Goal: Information Seeking & Learning: Check status

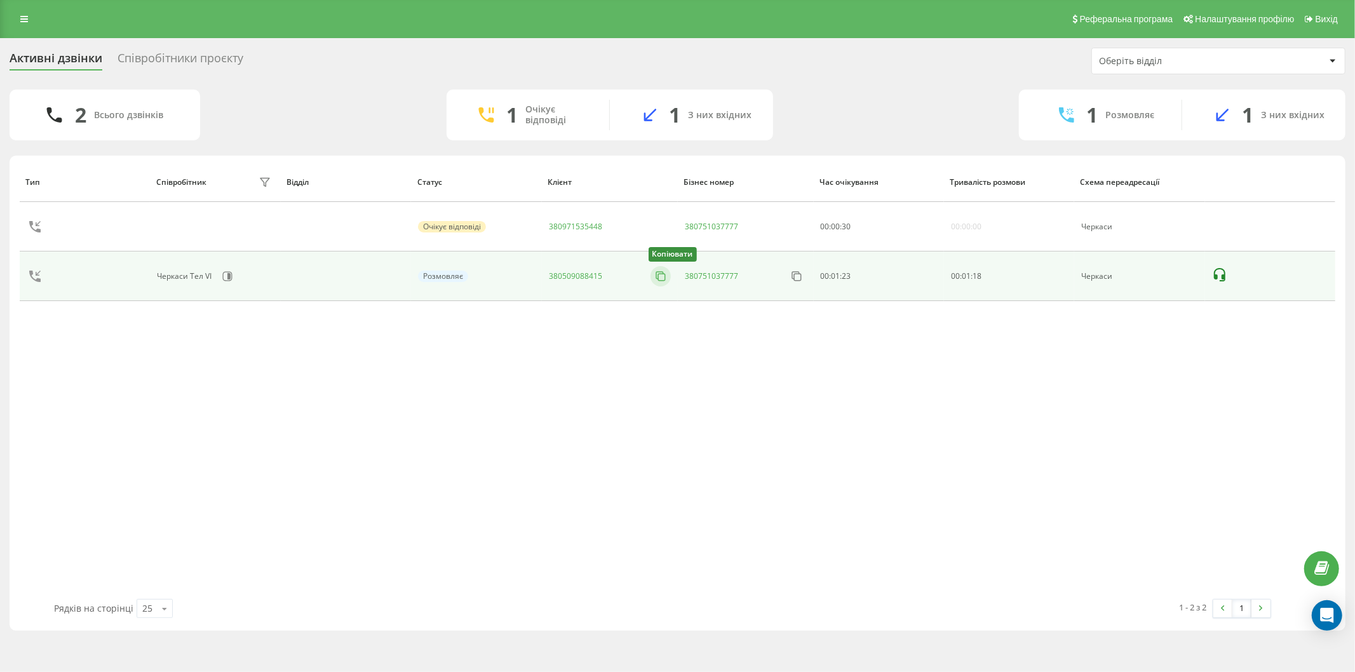
click at [657, 276] on icon at bounding box center [660, 276] width 13 height 13
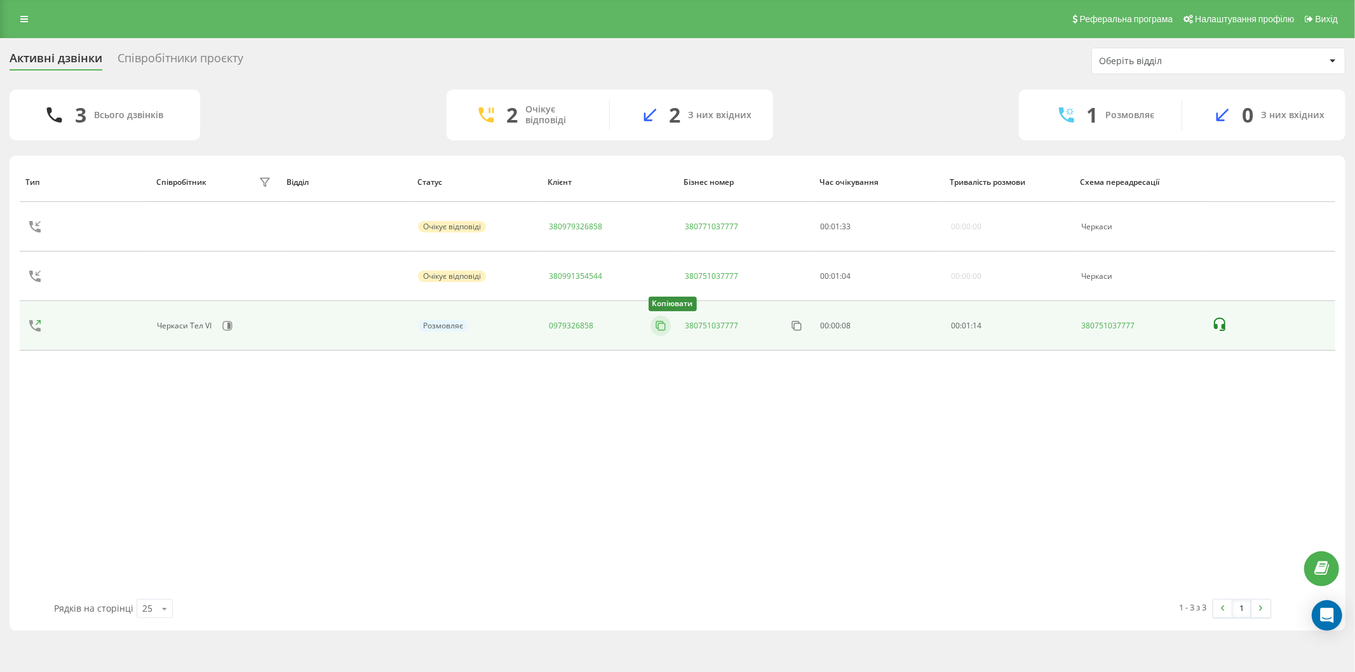
click at [659, 324] on rect at bounding box center [661, 326] width 7 height 7
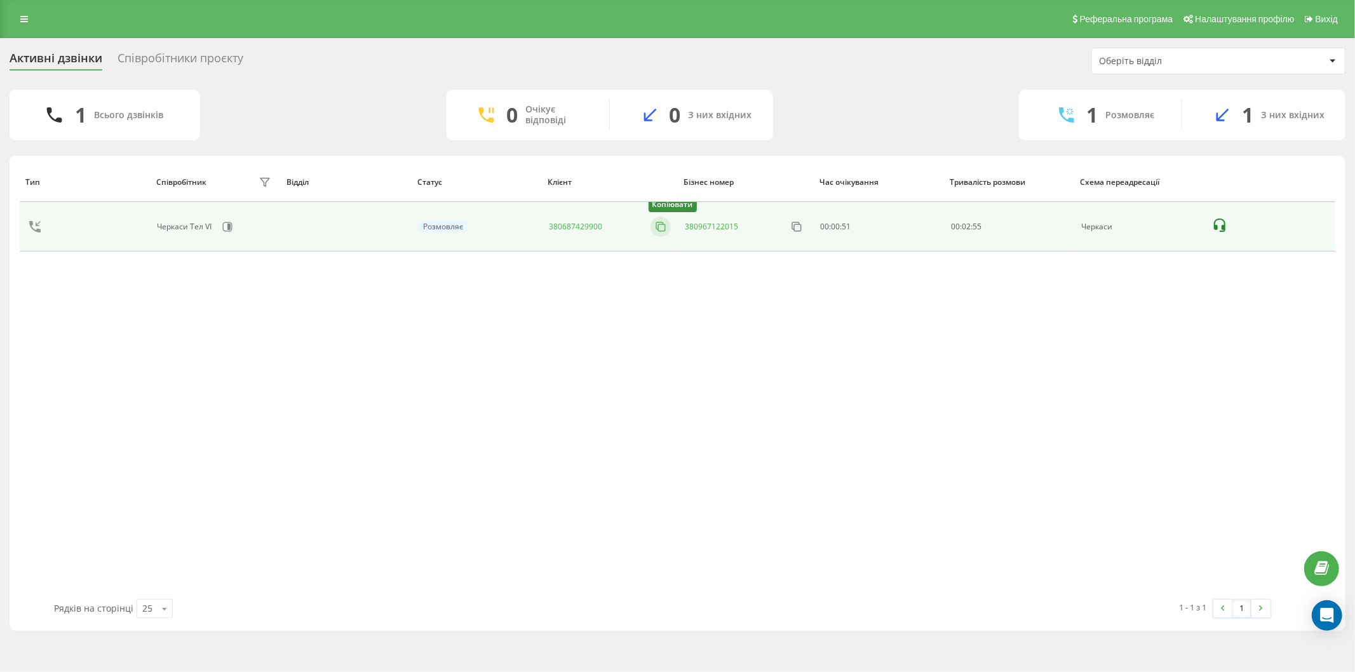
click at [661, 227] on icon at bounding box center [660, 226] width 13 height 13
click at [661, 225] on icon at bounding box center [660, 226] width 13 height 13
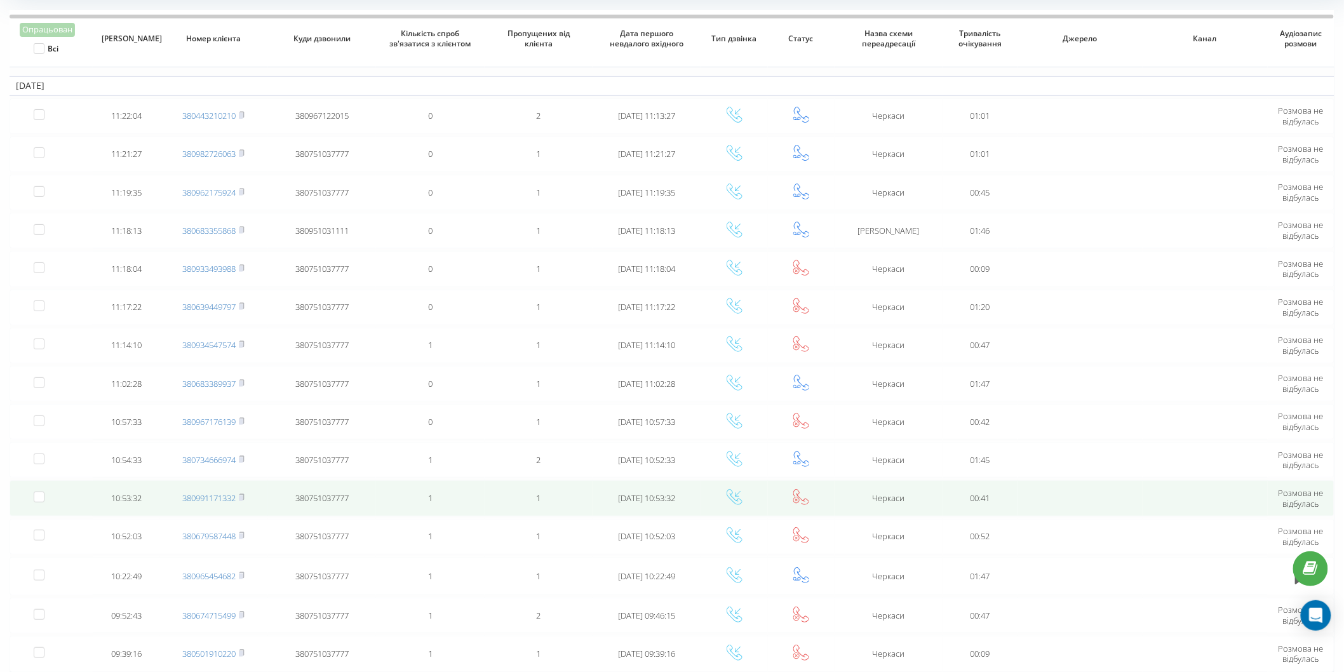
scroll to position [124, 0]
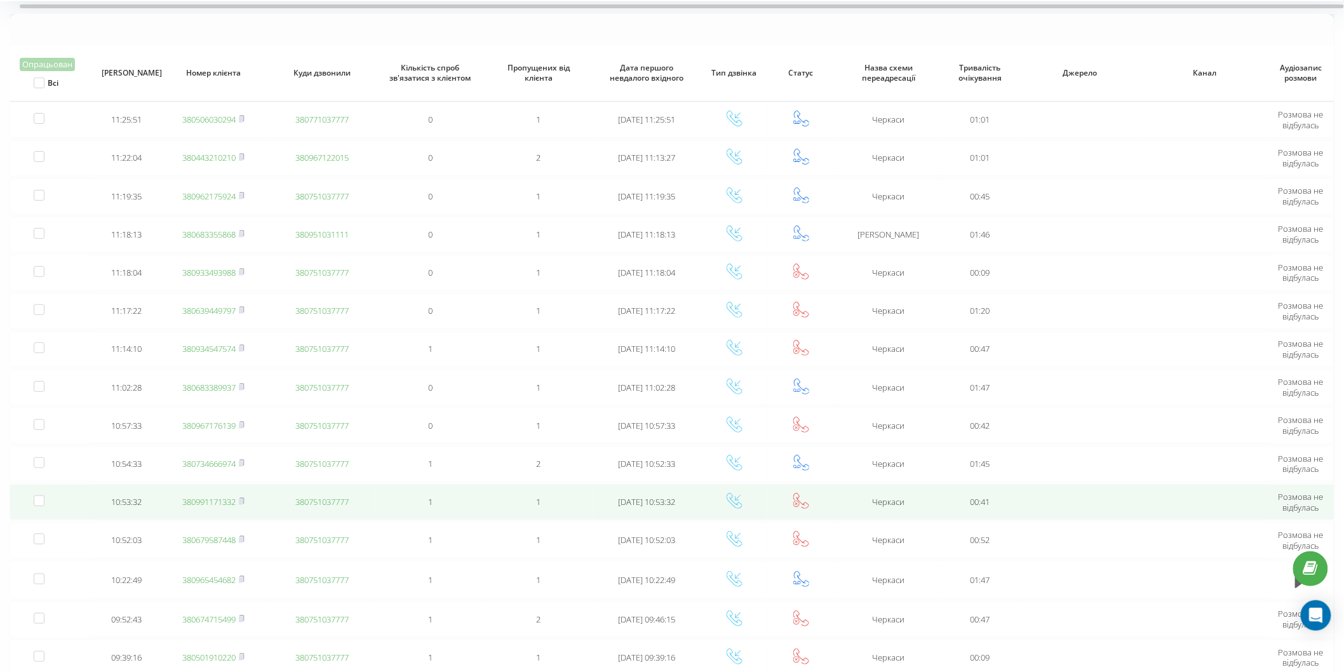
scroll to position [124, 0]
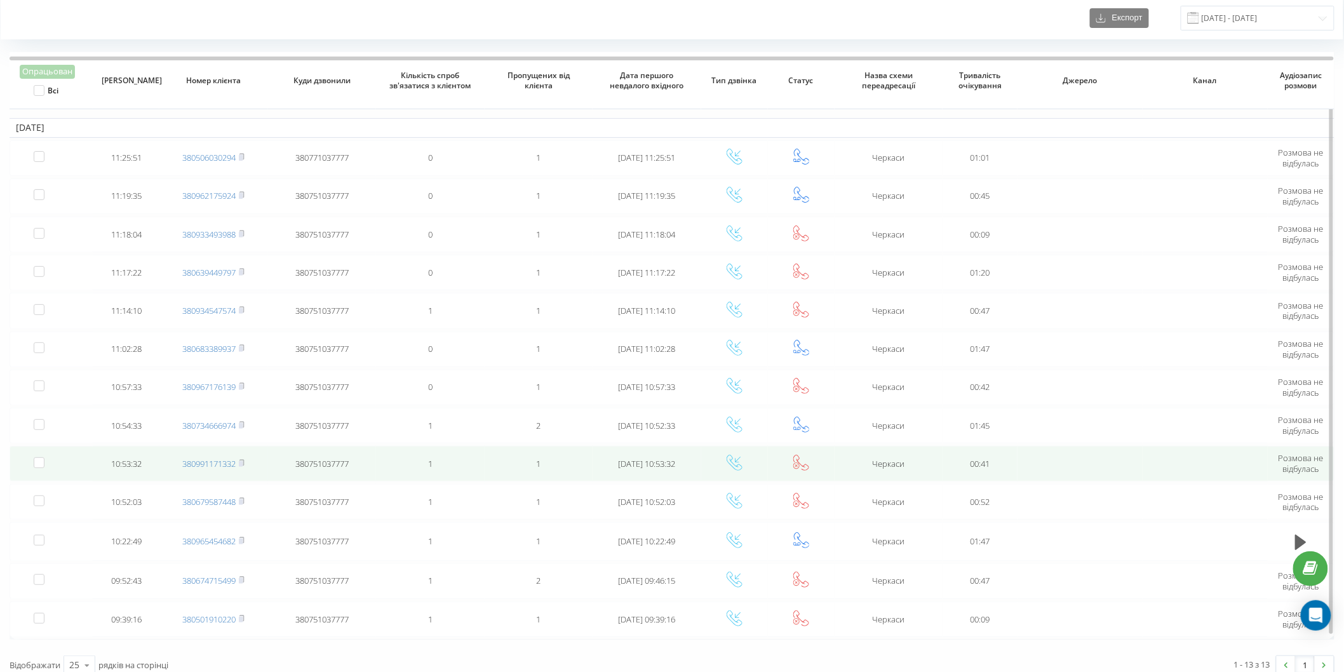
scroll to position [49, 0]
